Goal: Information Seeking & Learning: Learn about a topic

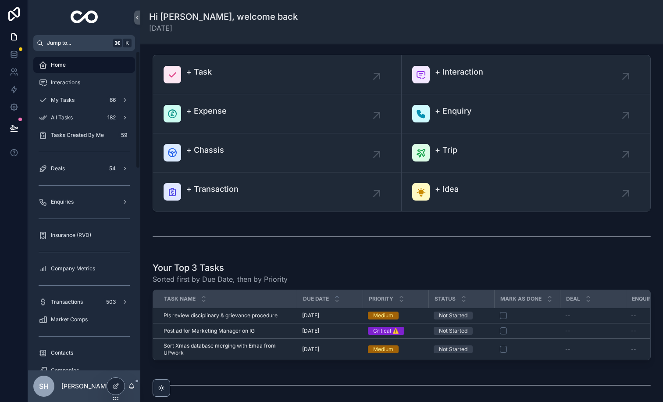
click at [79, 45] on span "Jump to..." at bounding box center [78, 42] width 63 height 7
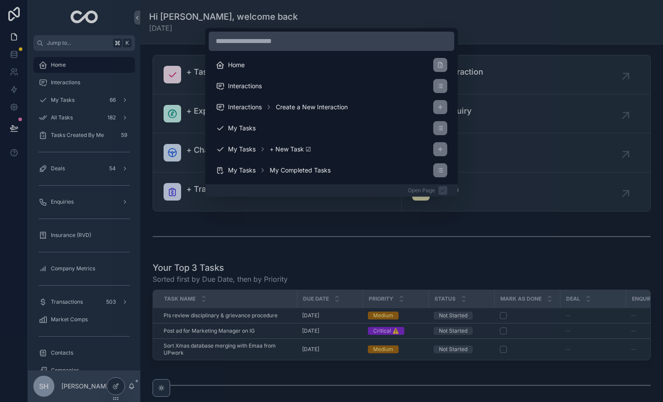
click at [46, 21] on div "Home Interactions Interactions Create a New Interaction My Tasks My Tasks + New…" at bounding box center [331, 201] width 663 height 402
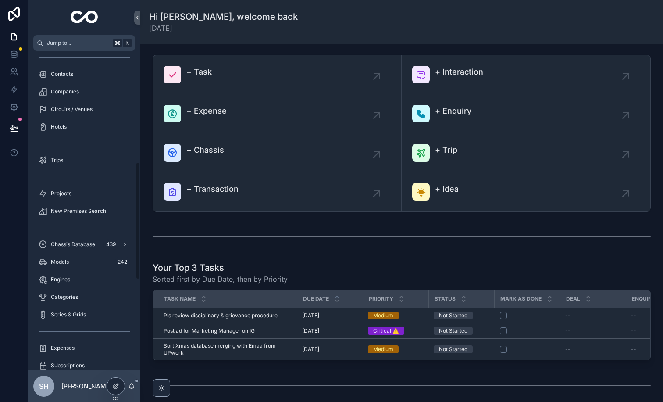
scroll to position [303, 0]
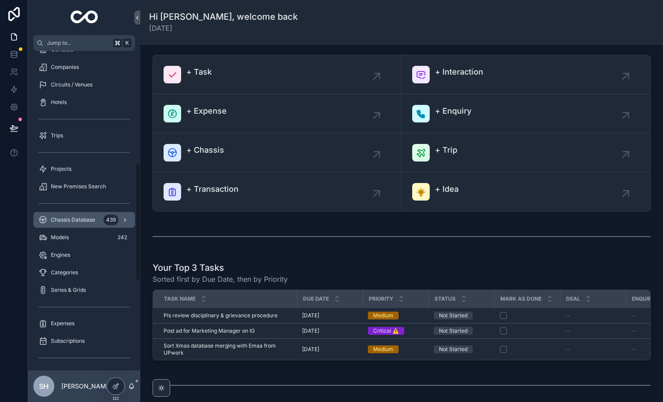
click at [87, 224] on div "Chassis Database 439" at bounding box center [84, 220] width 91 height 14
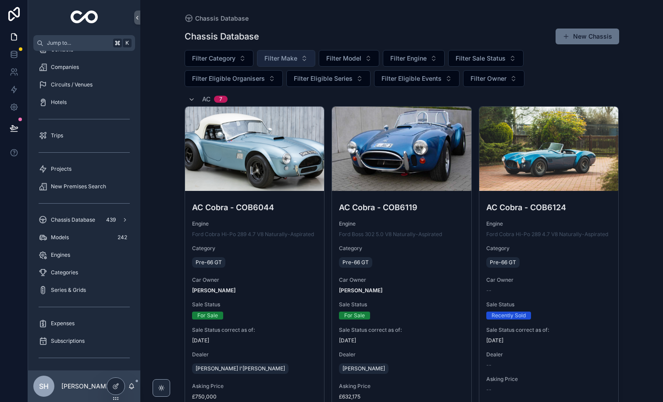
click at [340, 64] on button "Filter Model" at bounding box center [349, 58] width 61 height 17
type input "********"
click at [318, 98] on div "Lotus 16" at bounding box center [348, 94] width 105 height 14
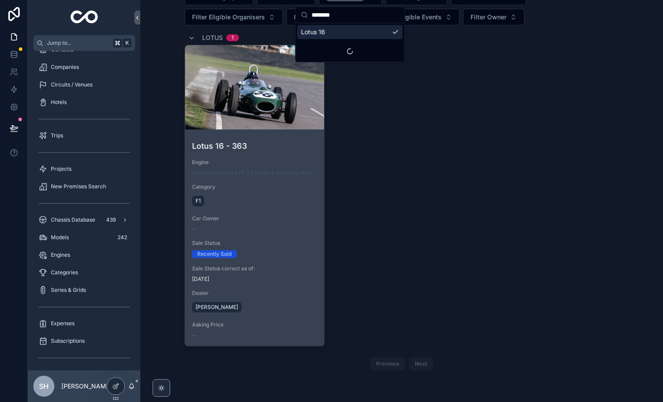
scroll to position [62, 0]
click at [285, 213] on div "Lotus 16 - 363 Engine Coventry Climax FPF 2.5 Inline-4 Naturally-Aspirated Cate…" at bounding box center [254, 239] width 139 height 213
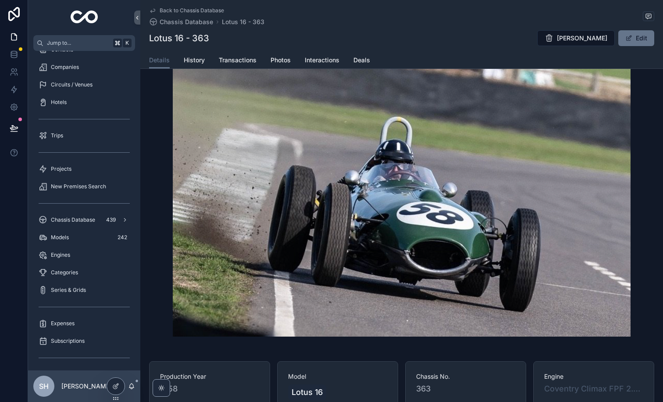
scroll to position [62, 0]
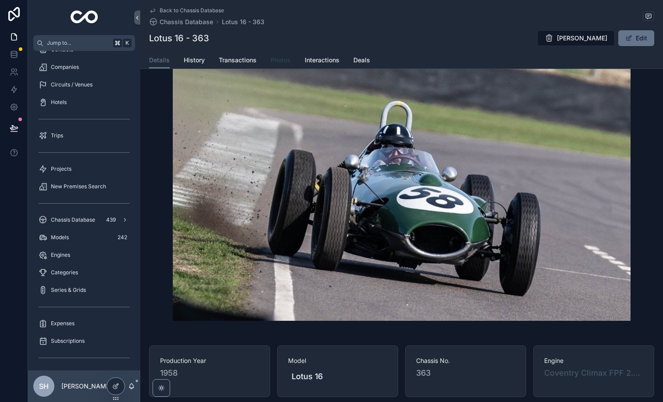
click at [280, 62] on span "Photos" at bounding box center [280, 60] width 20 height 9
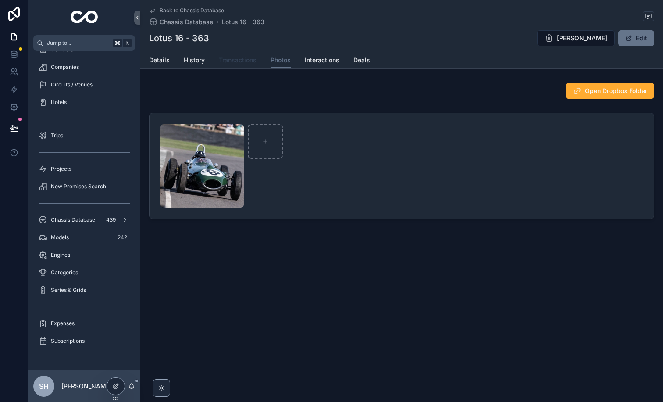
click at [242, 60] on span "Transactions" at bounding box center [238, 60] width 38 height 9
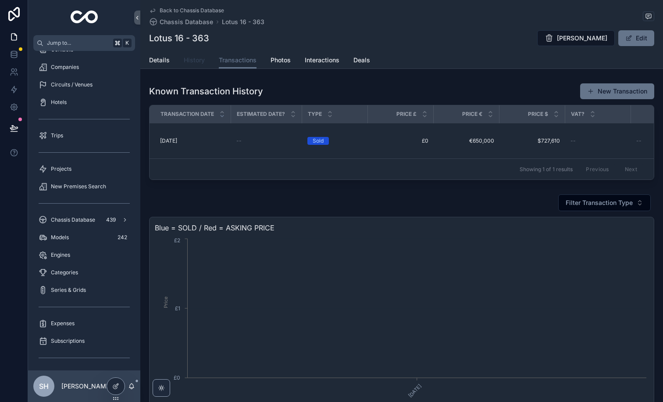
click at [197, 57] on span "History" at bounding box center [194, 60] width 21 height 9
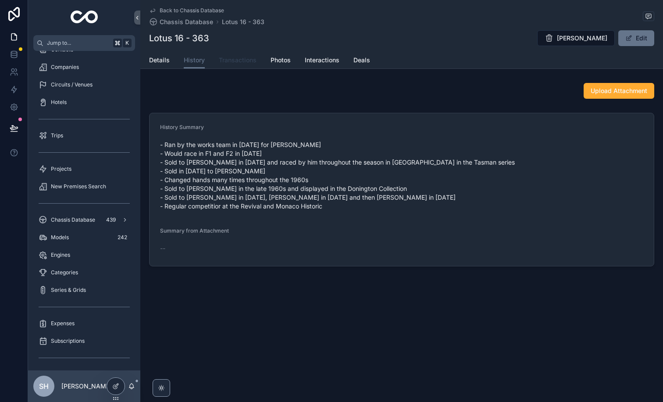
click at [239, 58] on span "Transactions" at bounding box center [238, 60] width 38 height 9
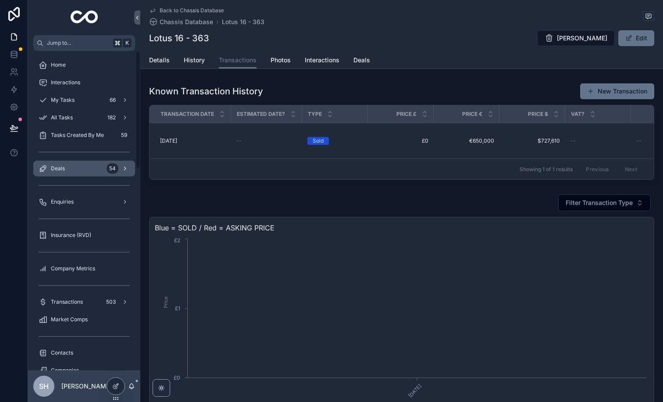
click at [78, 174] on div "Deals 54" at bounding box center [84, 168] width 91 height 14
click at [191, 60] on span "History" at bounding box center [194, 60] width 21 height 9
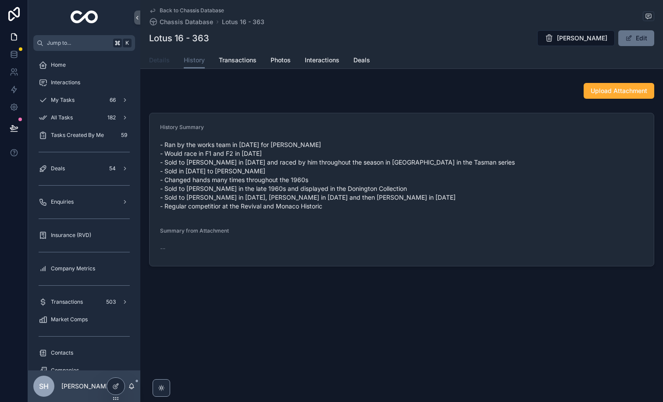
click at [161, 62] on span "Details" at bounding box center [159, 60] width 21 height 9
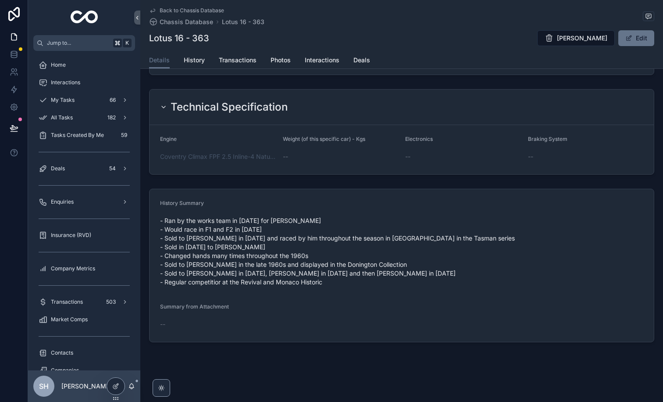
scroll to position [1162, 0]
